Goal: Entertainment & Leisure: Consume media (video, audio)

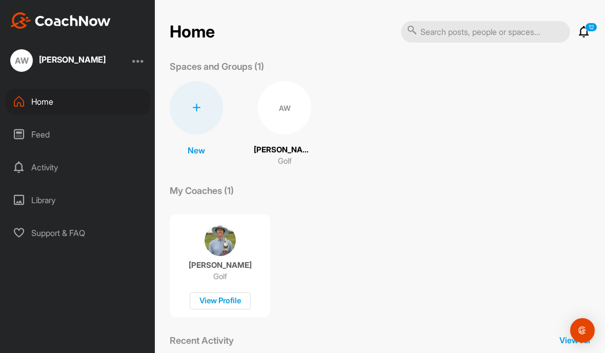
click at [278, 160] on p "Golf" at bounding box center [285, 161] width 14 height 12
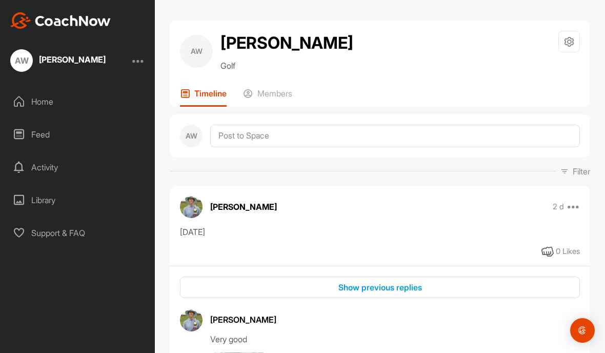
click at [349, 294] on button "Show previous replies" at bounding box center [380, 287] width 400 height 22
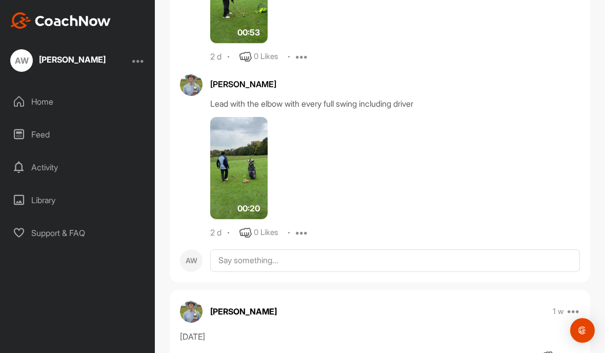
scroll to position [948, 0]
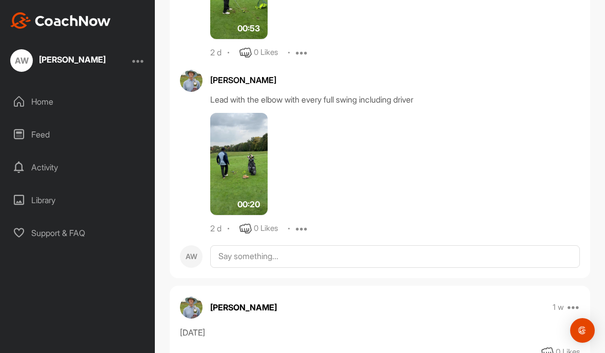
click at [232, 194] on img at bounding box center [238, 164] width 57 height 103
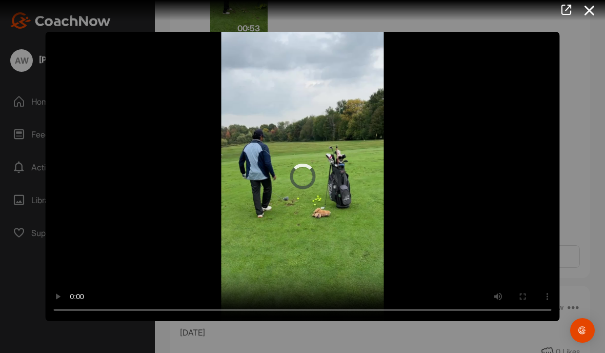
click at [293, 173] on video "Video Player" at bounding box center [303, 176] width 515 height 289
click at [292, 173] on video "Video Player" at bounding box center [303, 176] width 515 height 289
click at [299, 180] on video "Video Player" at bounding box center [303, 176] width 515 height 289
click at [259, 177] on video "Video Player" at bounding box center [303, 176] width 515 height 289
click at [302, 182] on video "Video Player" at bounding box center [303, 176] width 515 height 289
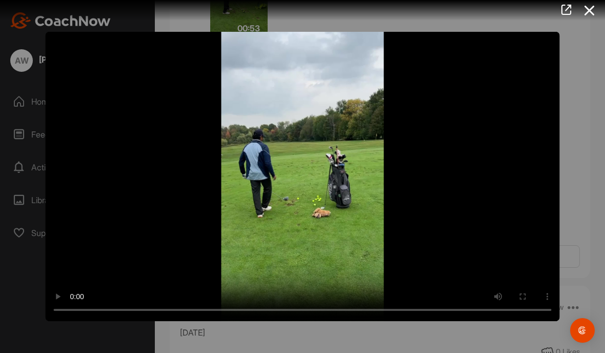
click at [585, 13] on icon at bounding box center [590, 10] width 24 height 19
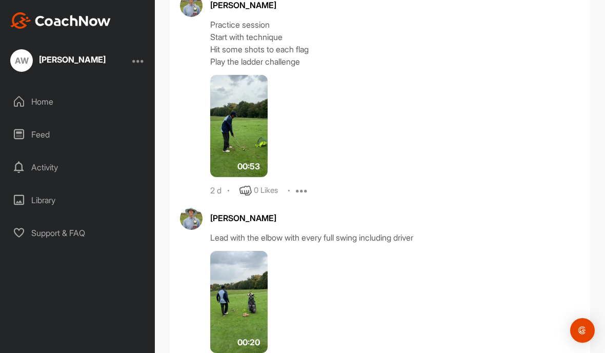
scroll to position [801, 0]
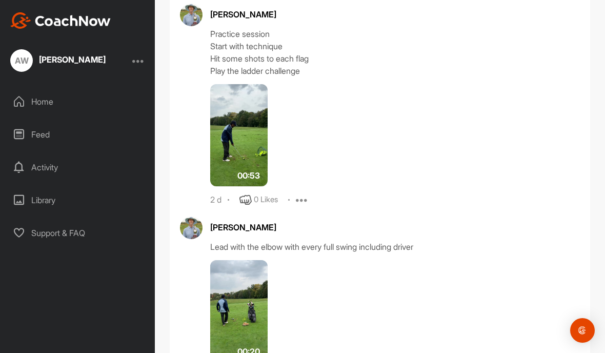
click at [231, 135] on img at bounding box center [238, 135] width 57 height 103
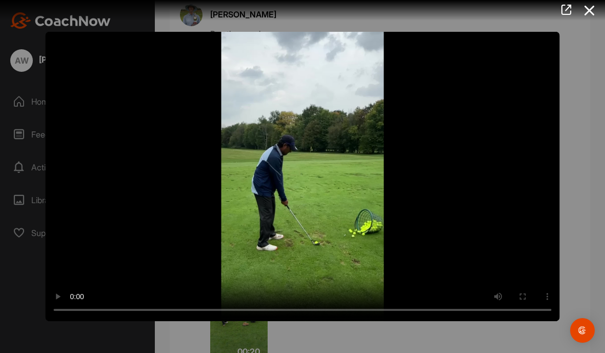
click at [297, 181] on video "Video Player" at bounding box center [303, 176] width 515 height 289
click at [592, 7] on icon at bounding box center [590, 10] width 24 height 19
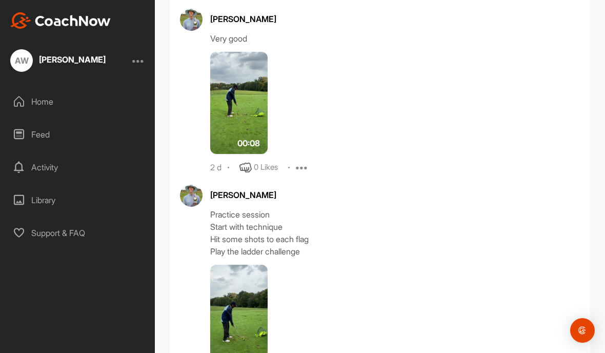
scroll to position [612, 0]
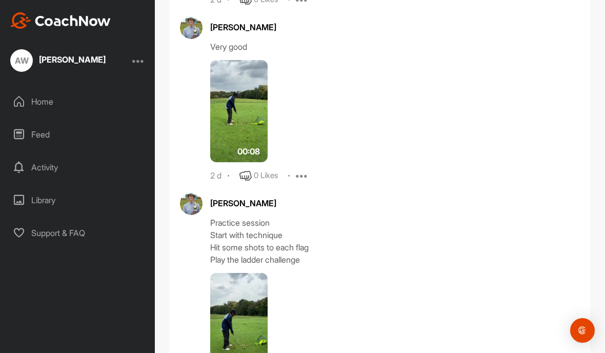
click at [240, 122] on img at bounding box center [238, 111] width 57 height 103
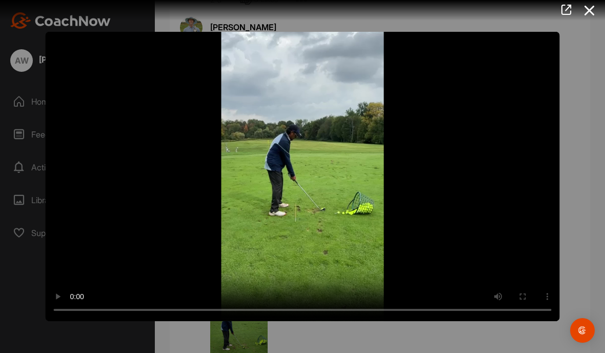
click at [301, 180] on video "Video Player" at bounding box center [303, 176] width 515 height 289
click at [300, 185] on video "Video Player" at bounding box center [303, 176] width 515 height 289
click at [295, 169] on video "Video Player" at bounding box center [303, 176] width 515 height 289
click at [255, 176] on video "Video Player" at bounding box center [303, 176] width 515 height 289
click at [293, 177] on video "Video Player" at bounding box center [303, 176] width 515 height 289
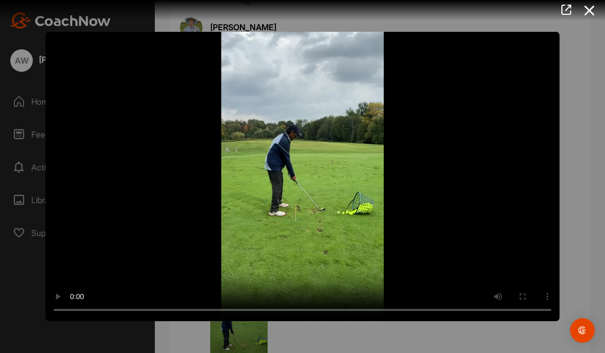
click at [589, 10] on icon at bounding box center [590, 10] width 24 height 19
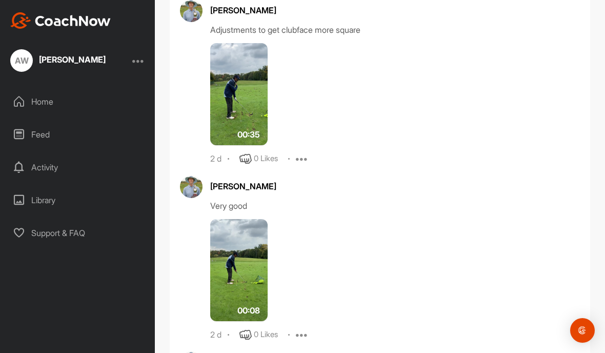
scroll to position [448, 0]
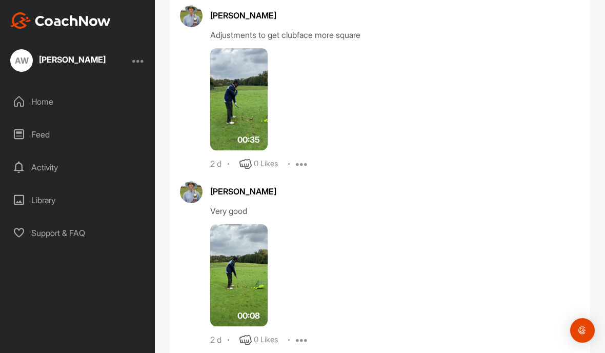
click at [234, 115] on img at bounding box center [238, 99] width 57 height 103
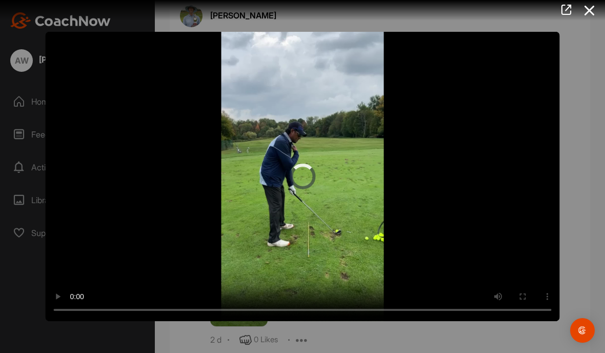
click at [311, 181] on video "Video Player" at bounding box center [303, 176] width 515 height 289
click at [297, 181] on video "Video Player" at bounding box center [303, 176] width 515 height 289
click at [518, 270] on video "Video Player" at bounding box center [303, 176] width 515 height 289
click at [298, 175] on video "Video Player" at bounding box center [303, 176] width 515 height 289
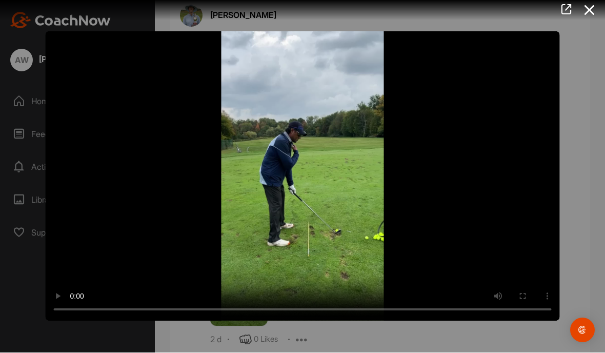
click at [296, 177] on video "Video Player" at bounding box center [303, 176] width 515 height 289
click at [584, 7] on icon at bounding box center [590, 10] width 24 height 19
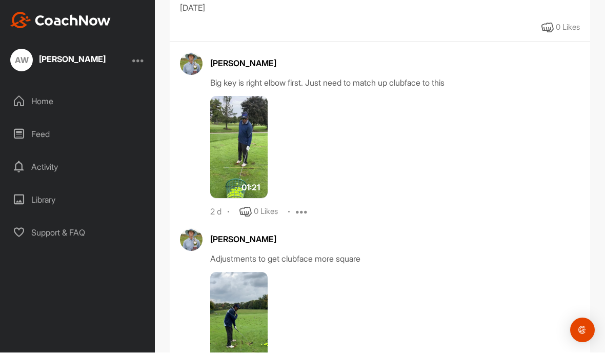
scroll to position [215, 0]
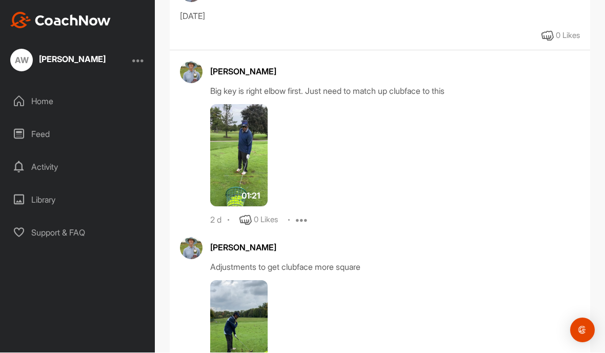
click at [231, 134] on img at bounding box center [238, 156] width 57 height 103
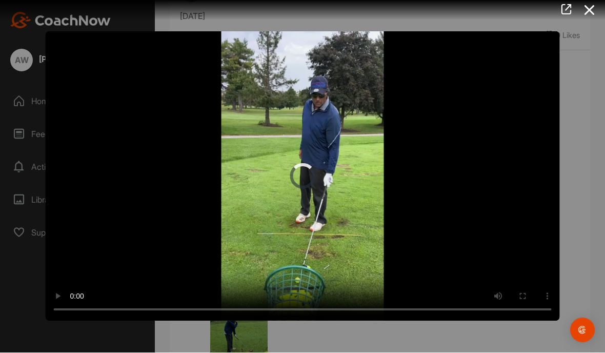
click at [297, 177] on video "Video Player" at bounding box center [303, 176] width 515 height 289
click at [281, 185] on video "Video Player" at bounding box center [303, 176] width 515 height 289
click at [302, 176] on video "Video Player" at bounding box center [303, 176] width 515 height 289
click at [294, 185] on video "Video Player" at bounding box center [303, 176] width 515 height 289
click at [591, 27] on div at bounding box center [302, 176] width 605 height 353
